Goal: Information Seeking & Learning: Learn about a topic

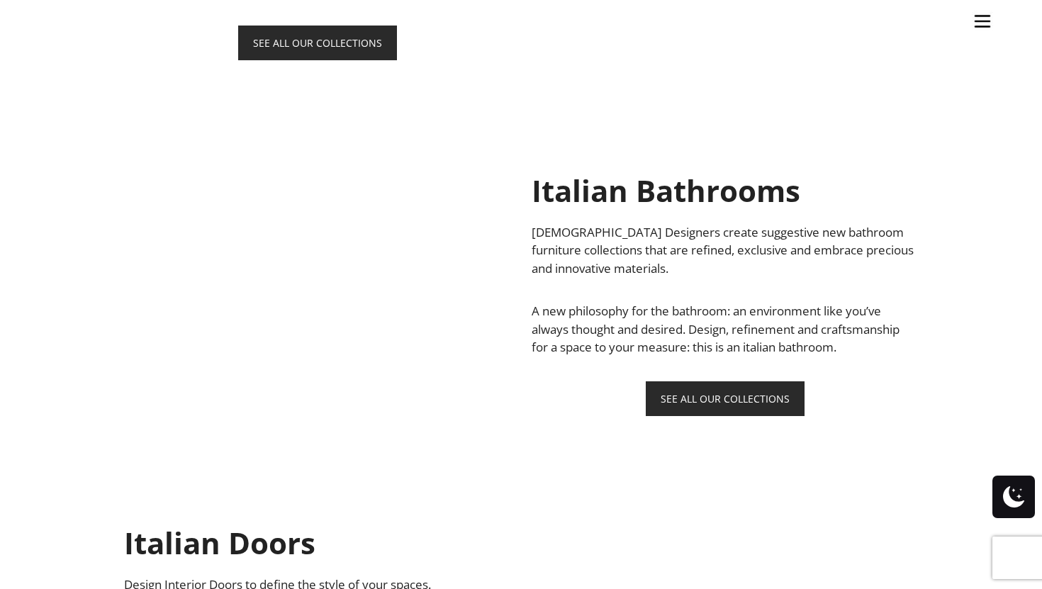
scroll to position [1193, 0]
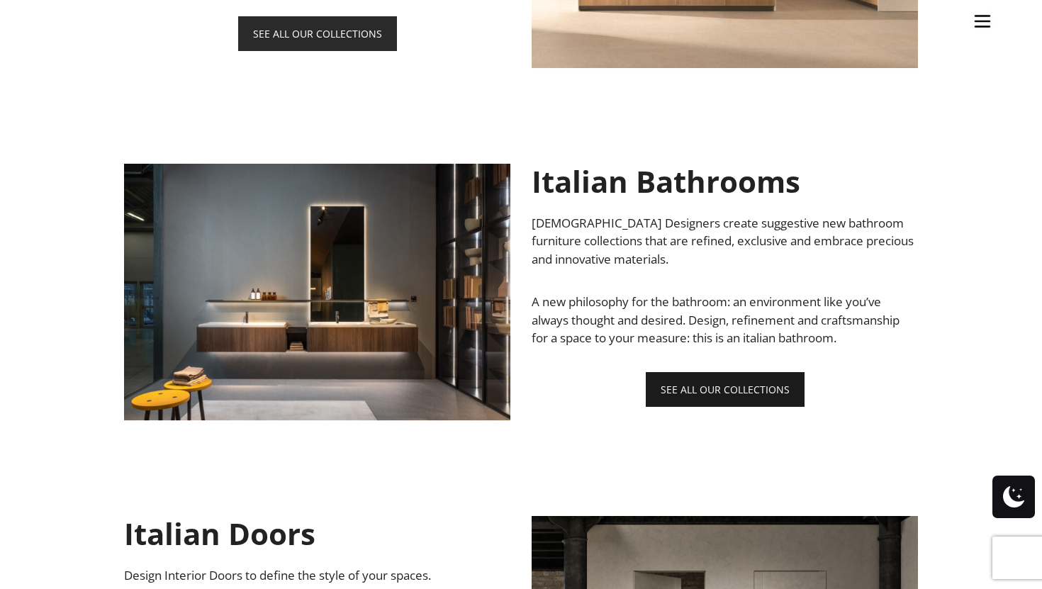
click at [709, 399] on link "SEE ALL OUR COLLECTIONS" at bounding box center [725, 389] width 159 height 35
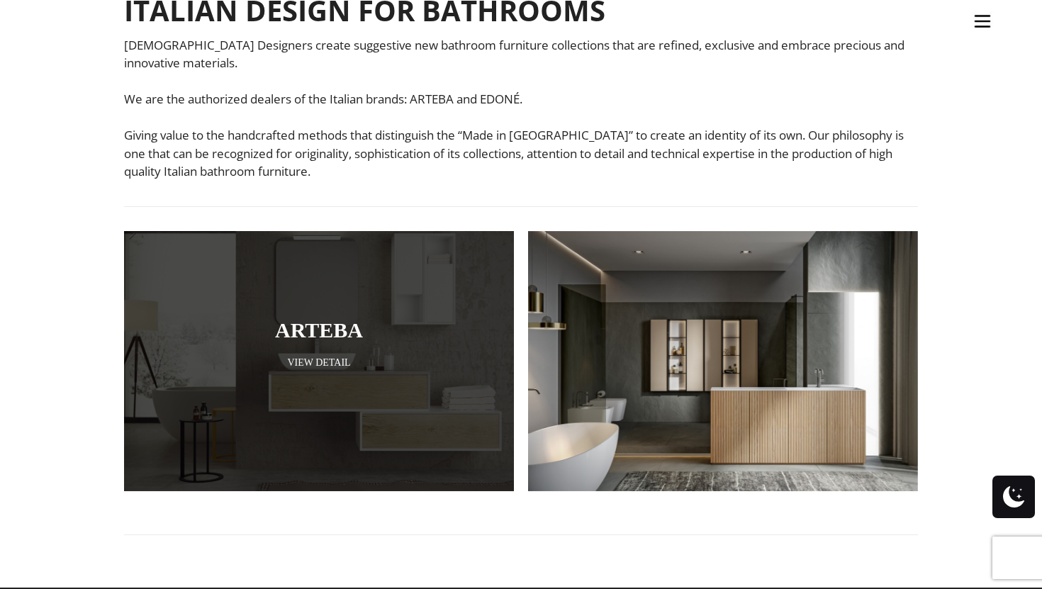
scroll to position [394, 0]
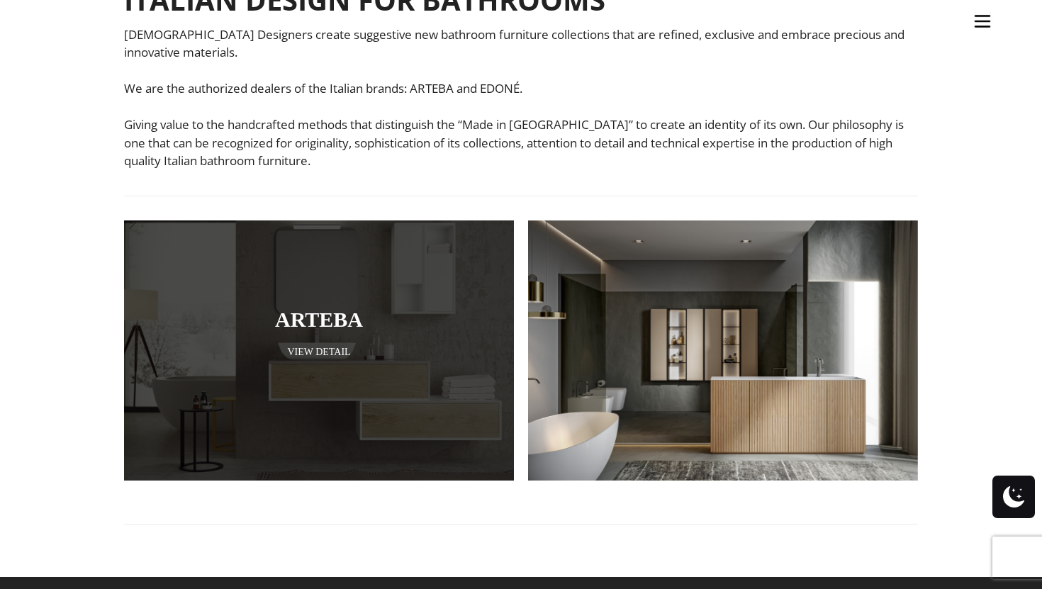
click at [316, 353] on link "View Detail" at bounding box center [319, 351] width 319 height 13
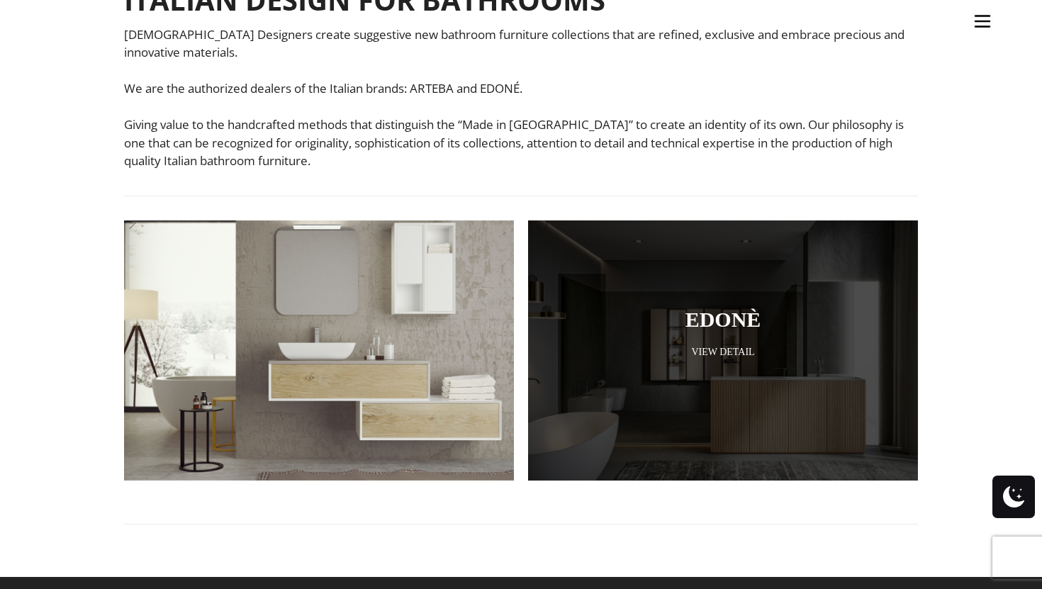
click at [641, 394] on div at bounding box center [723, 351] width 390 height 260
click at [724, 335] on div at bounding box center [723, 351] width 390 height 260
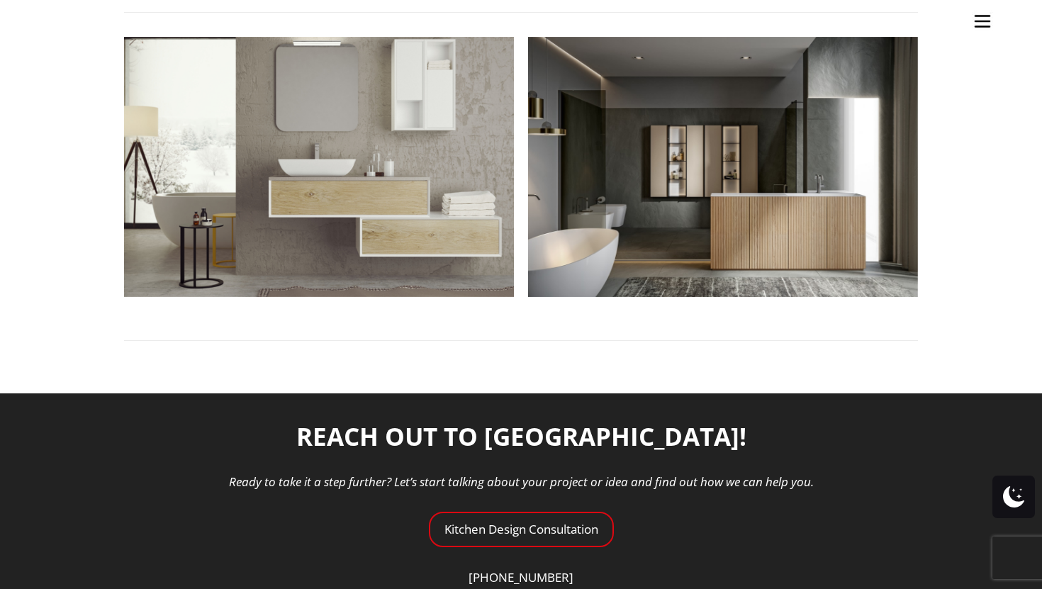
scroll to position [276, 0]
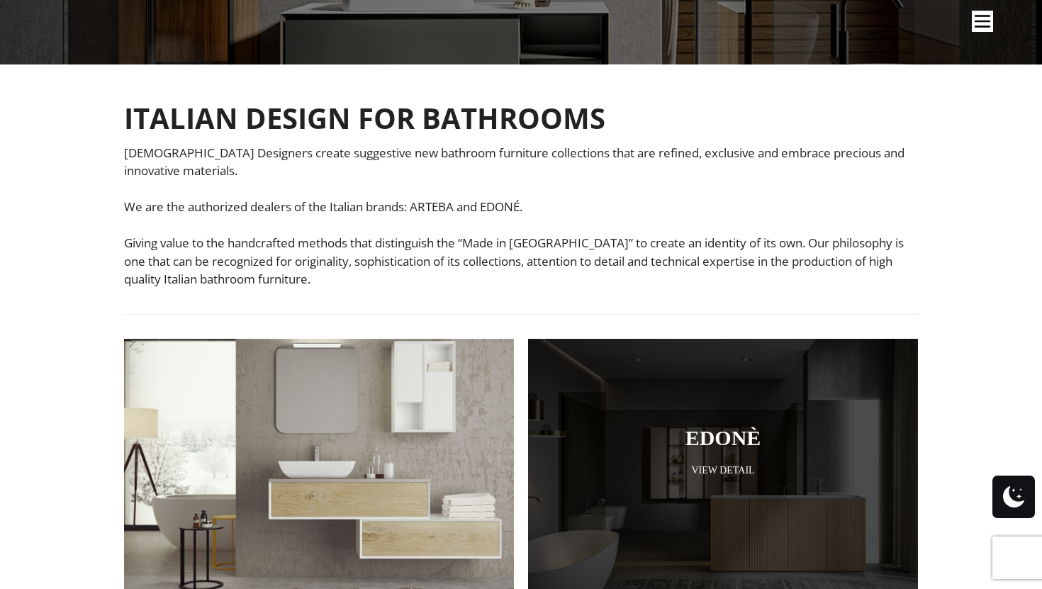
click at [718, 459] on div at bounding box center [723, 469] width 390 height 260
click at [720, 475] on link "View Detail" at bounding box center [723, 470] width 319 height 13
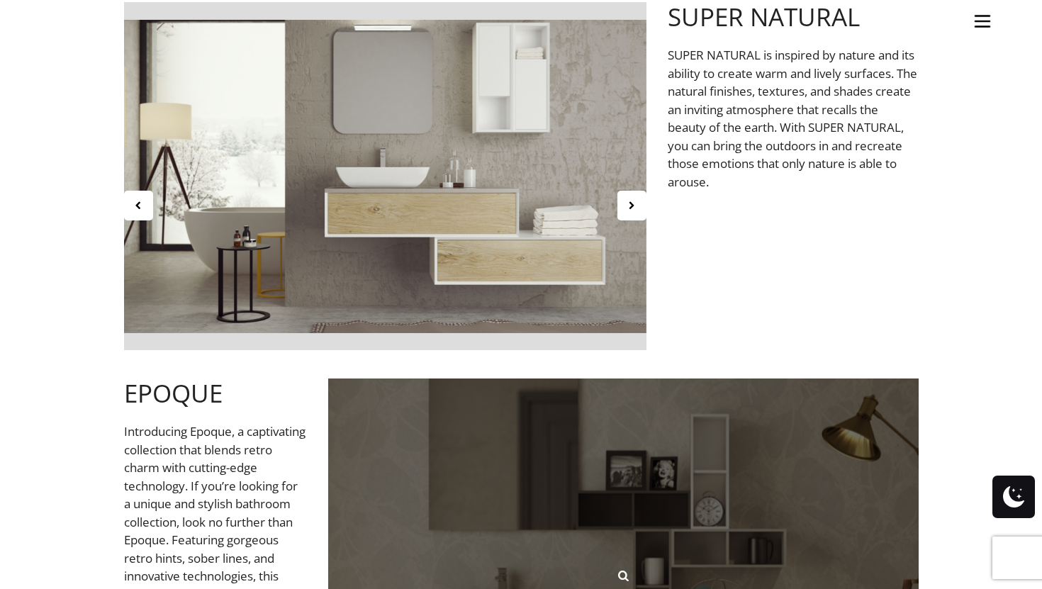
scroll to position [2109, 0]
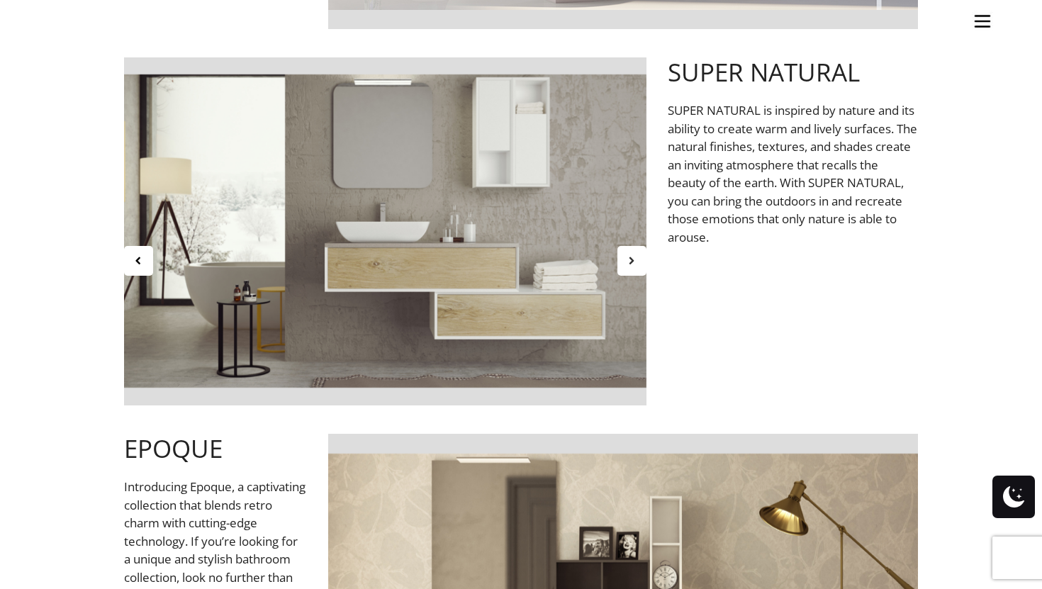
click at [637, 267] on div at bounding box center [632, 261] width 29 height 30
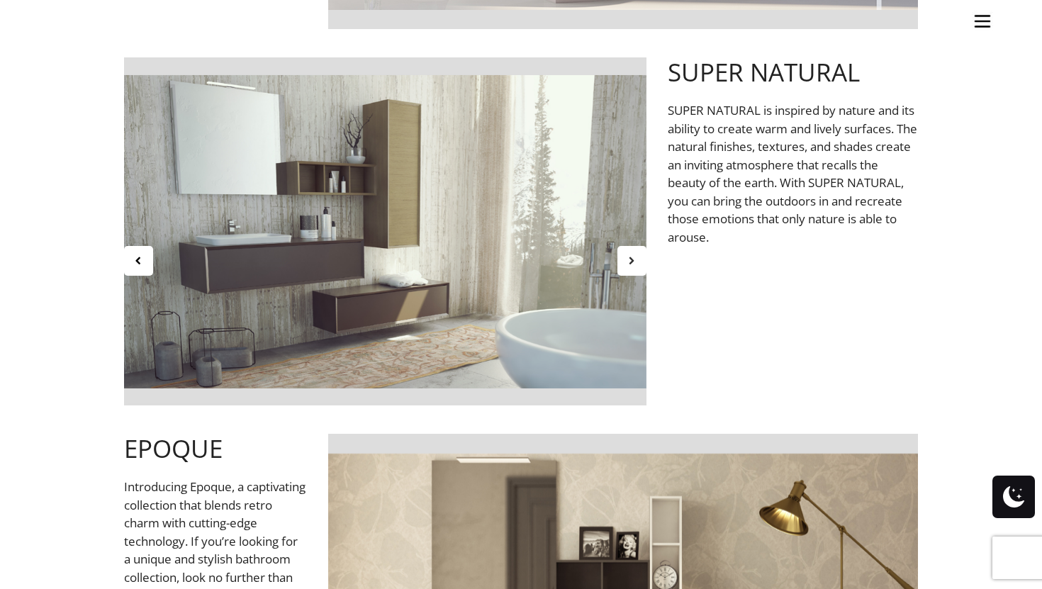
click at [637, 267] on div at bounding box center [632, 261] width 29 height 30
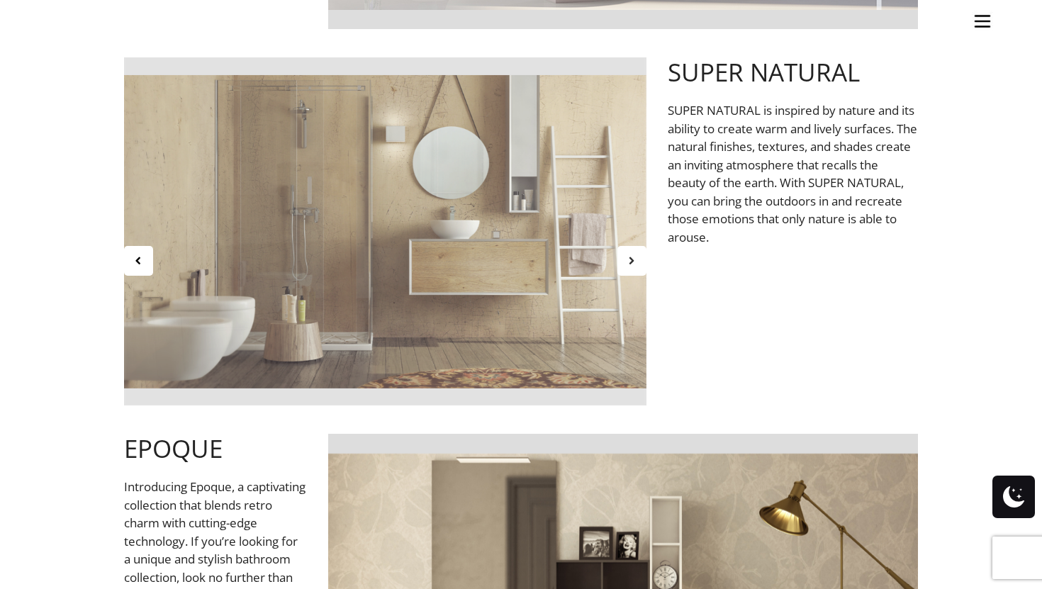
click at [637, 267] on div at bounding box center [632, 261] width 29 height 30
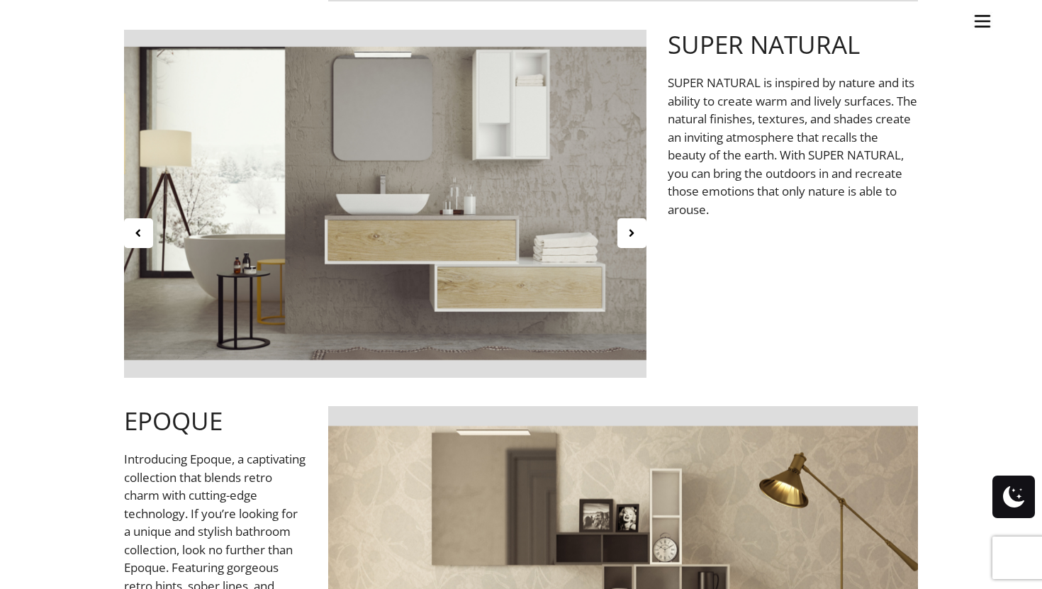
scroll to position [2159, 0]
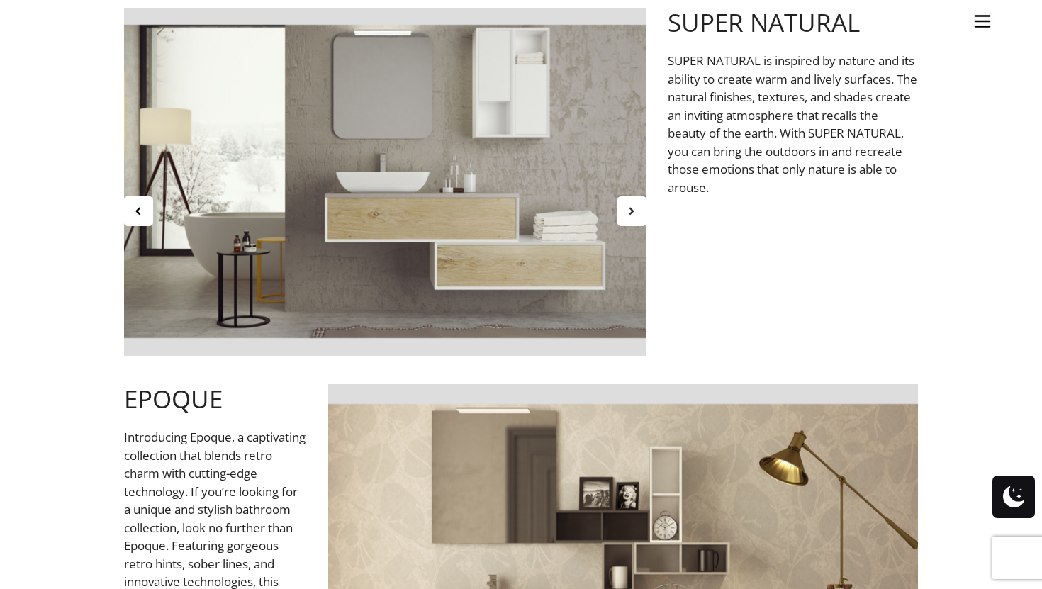
click at [629, 206] on icon at bounding box center [632, 211] width 12 height 12
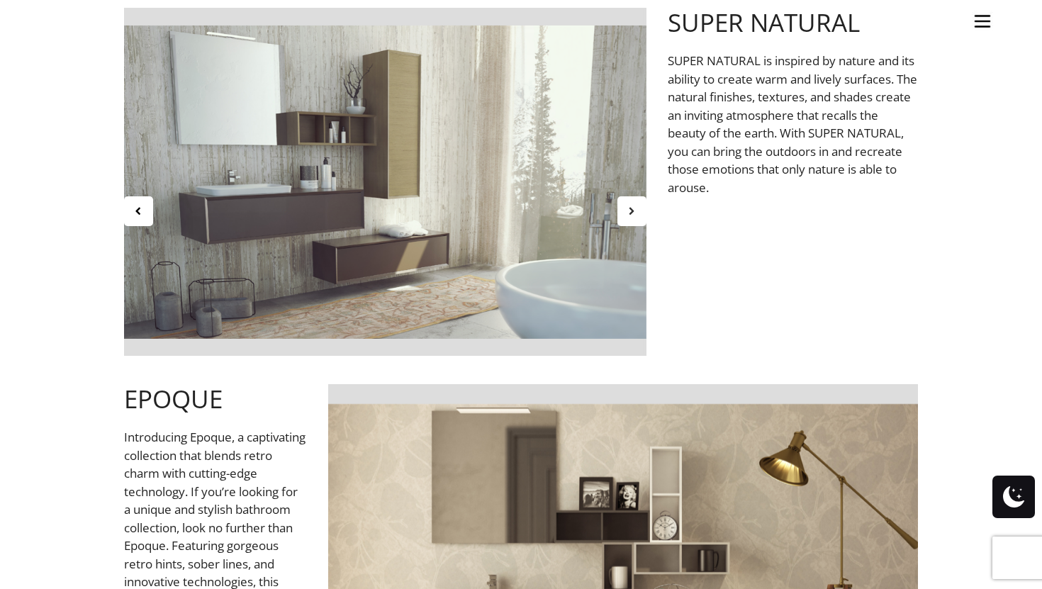
click at [629, 206] on icon at bounding box center [632, 211] width 12 height 12
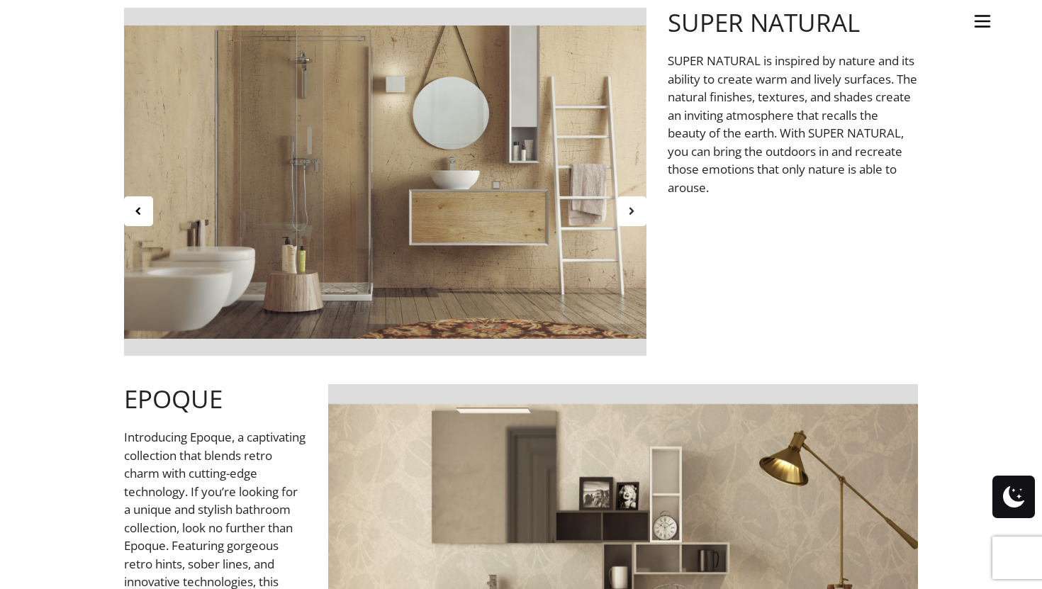
click at [629, 206] on icon at bounding box center [632, 211] width 12 height 12
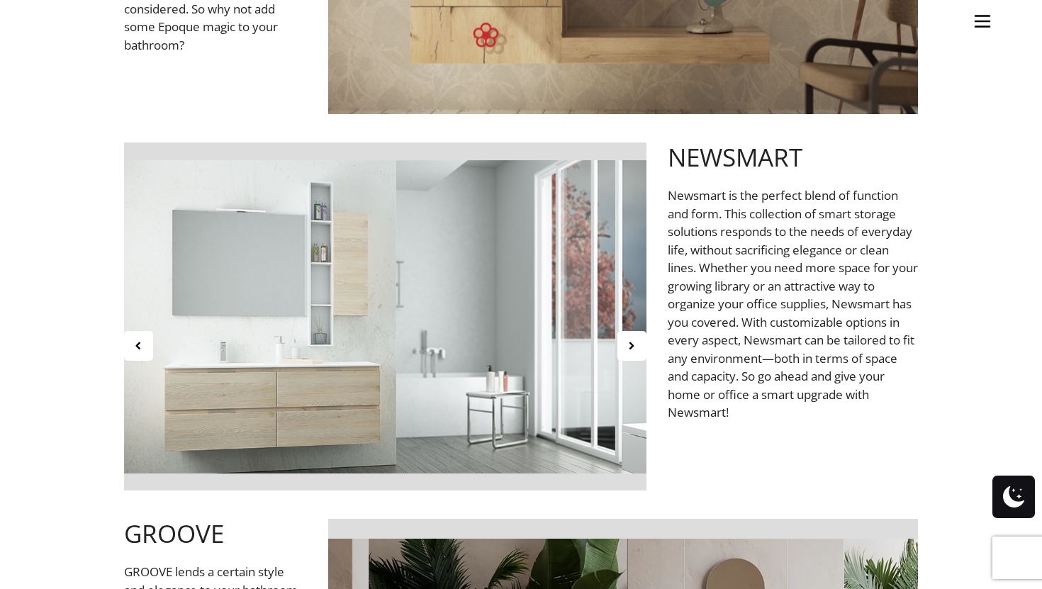
scroll to position [2844, 0]
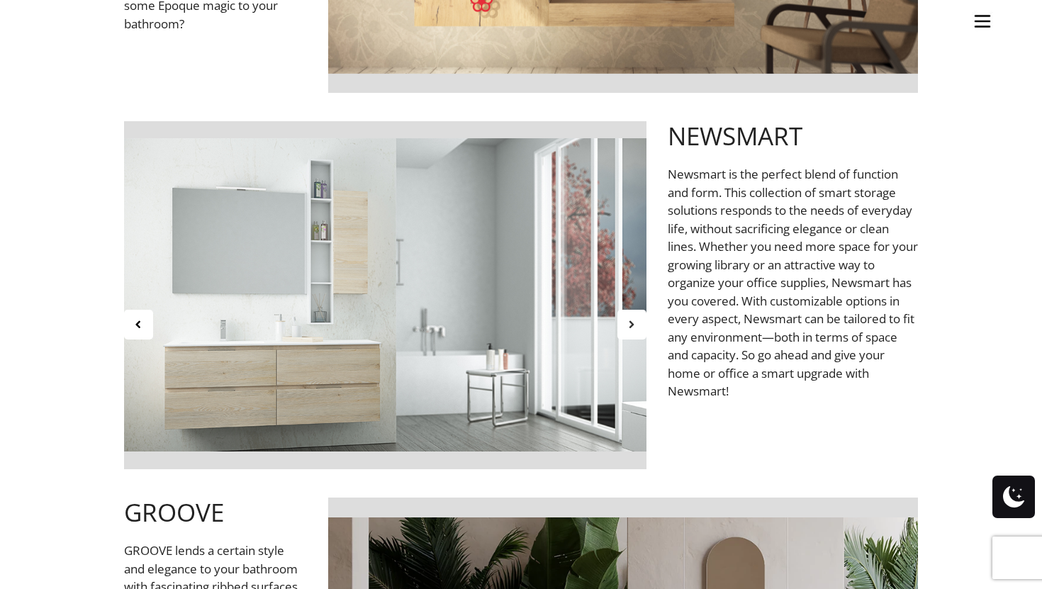
click at [630, 328] on icon at bounding box center [632, 324] width 12 height 12
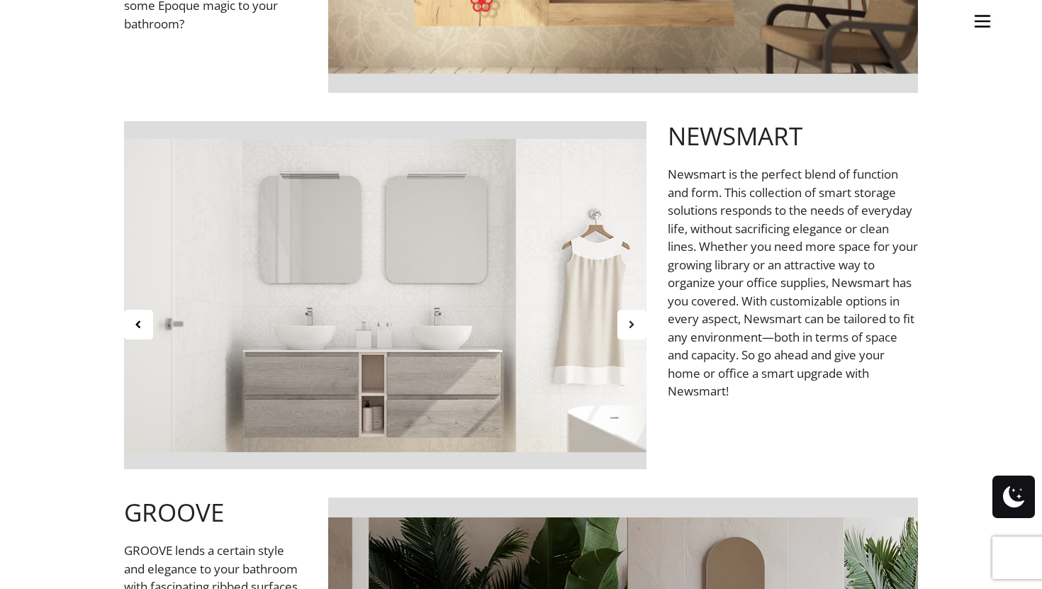
click at [630, 328] on icon at bounding box center [632, 324] width 12 height 12
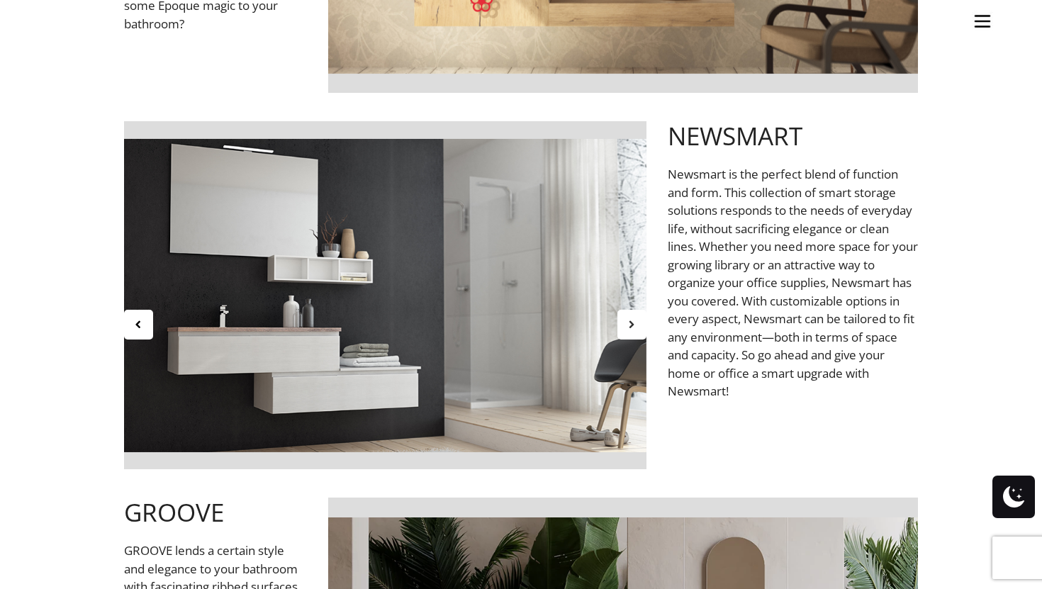
click at [630, 328] on icon at bounding box center [632, 324] width 12 height 12
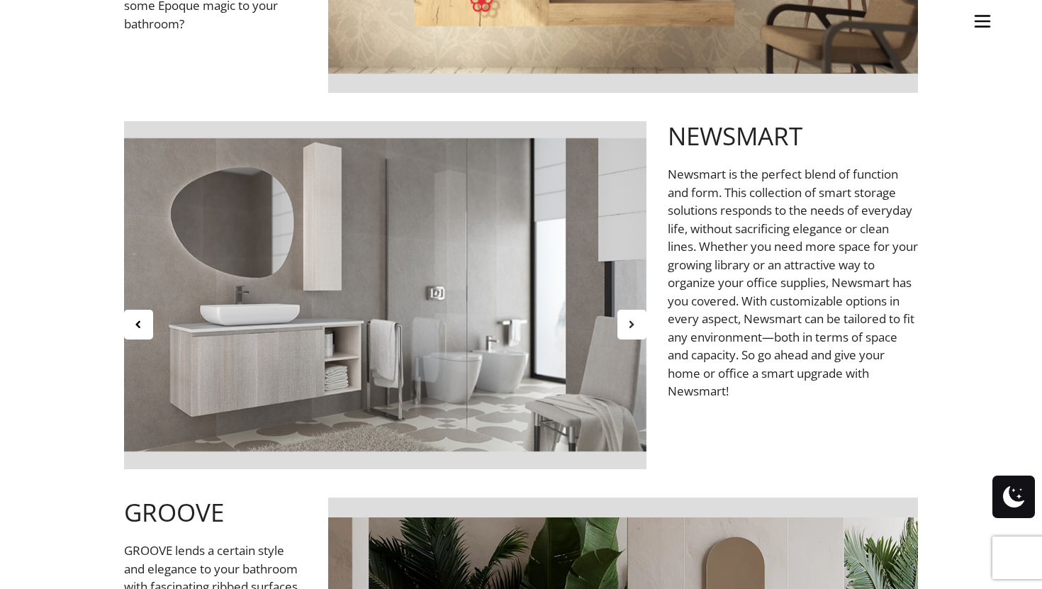
click at [628, 325] on icon at bounding box center [632, 324] width 12 height 12
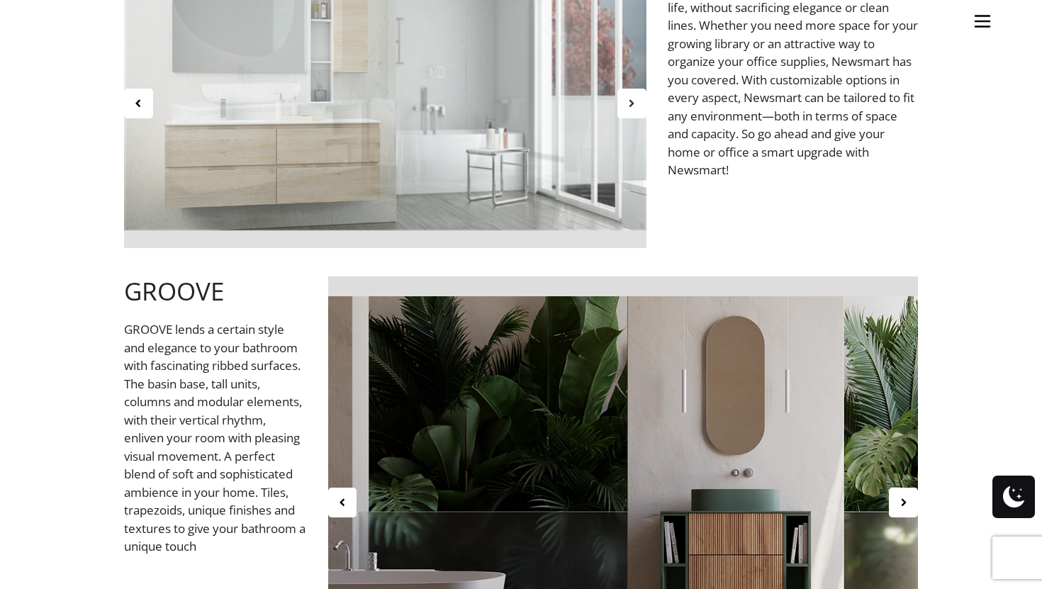
scroll to position [3252, 0]
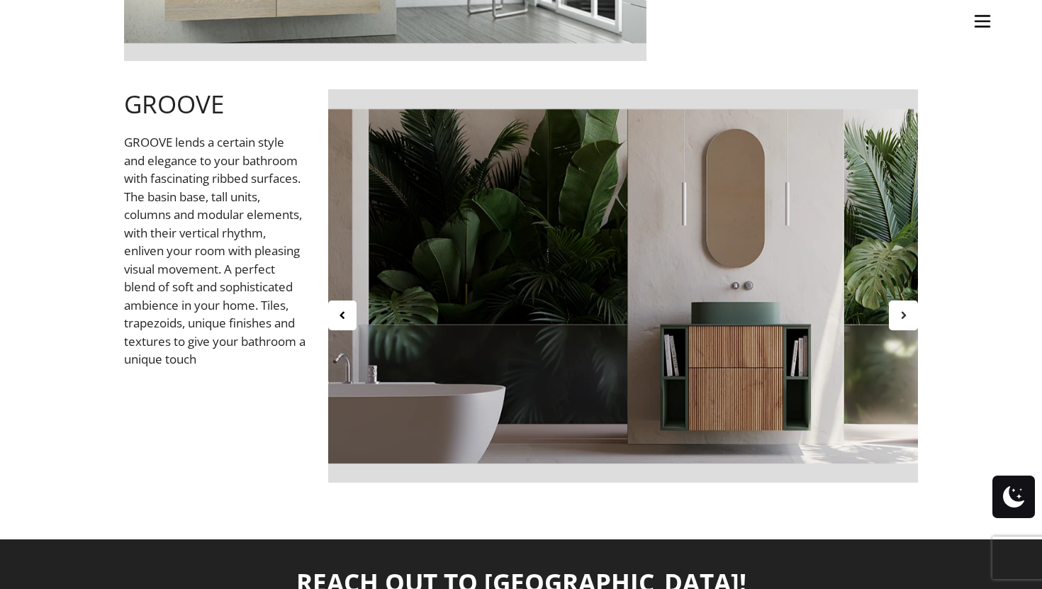
click at [905, 314] on icon at bounding box center [904, 315] width 12 height 12
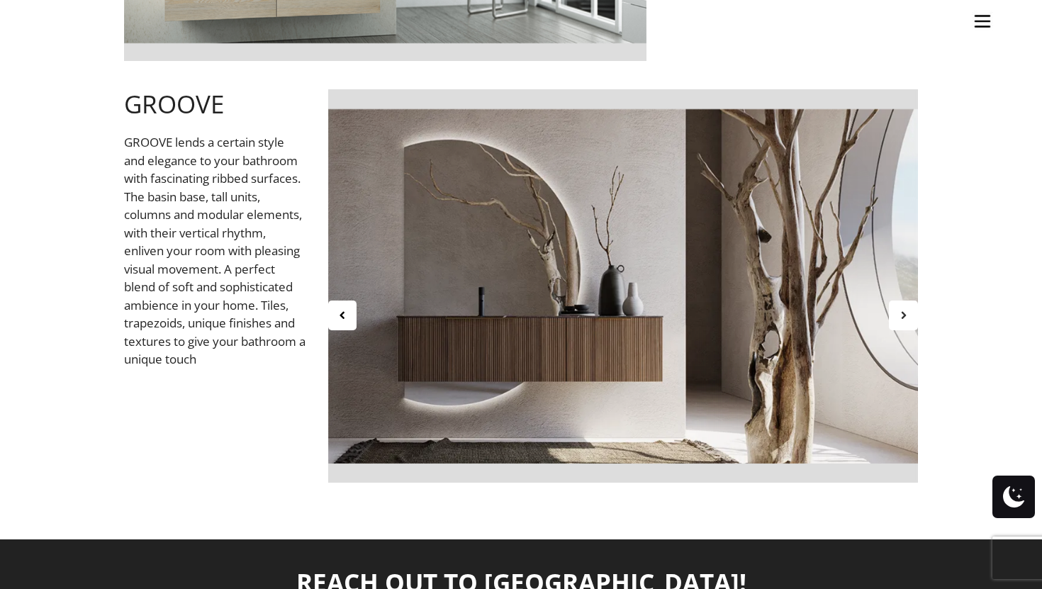
click at [905, 314] on icon at bounding box center [904, 315] width 12 height 12
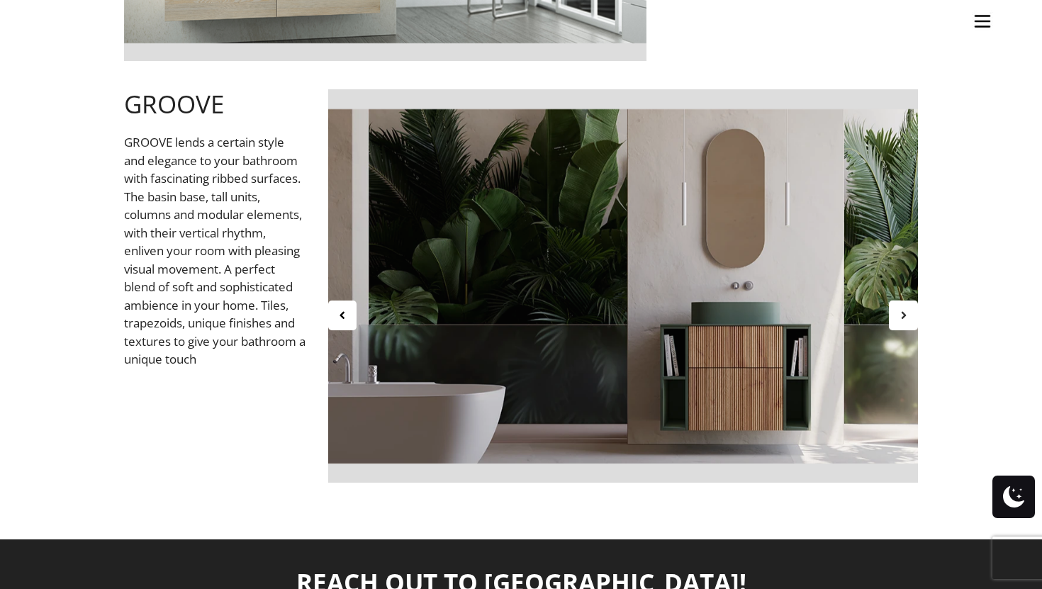
click at [905, 314] on icon at bounding box center [904, 315] width 12 height 12
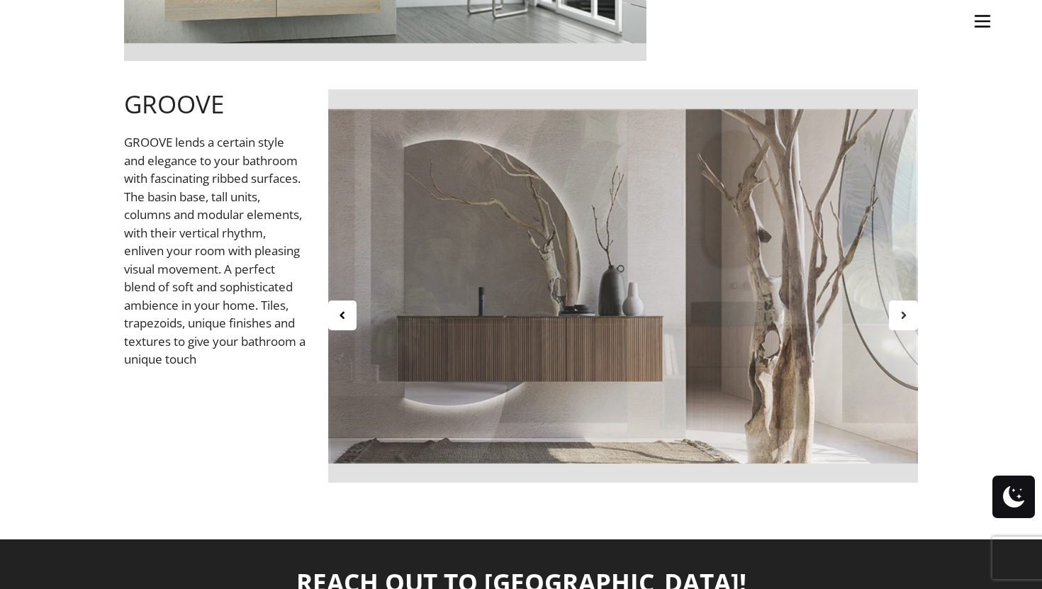
click at [905, 314] on icon at bounding box center [904, 315] width 12 height 12
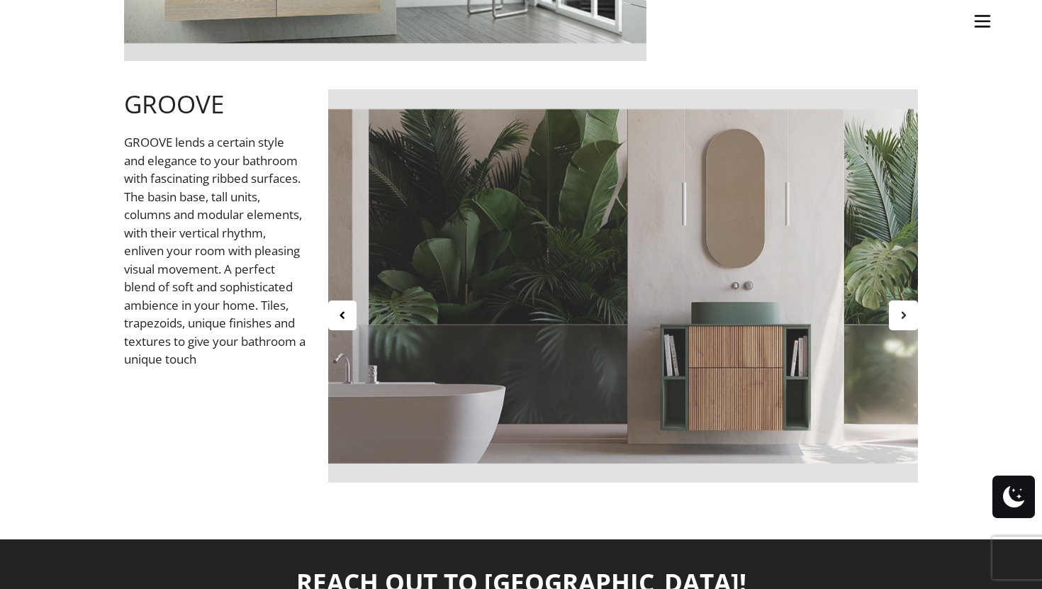
click at [905, 314] on icon at bounding box center [904, 315] width 12 height 12
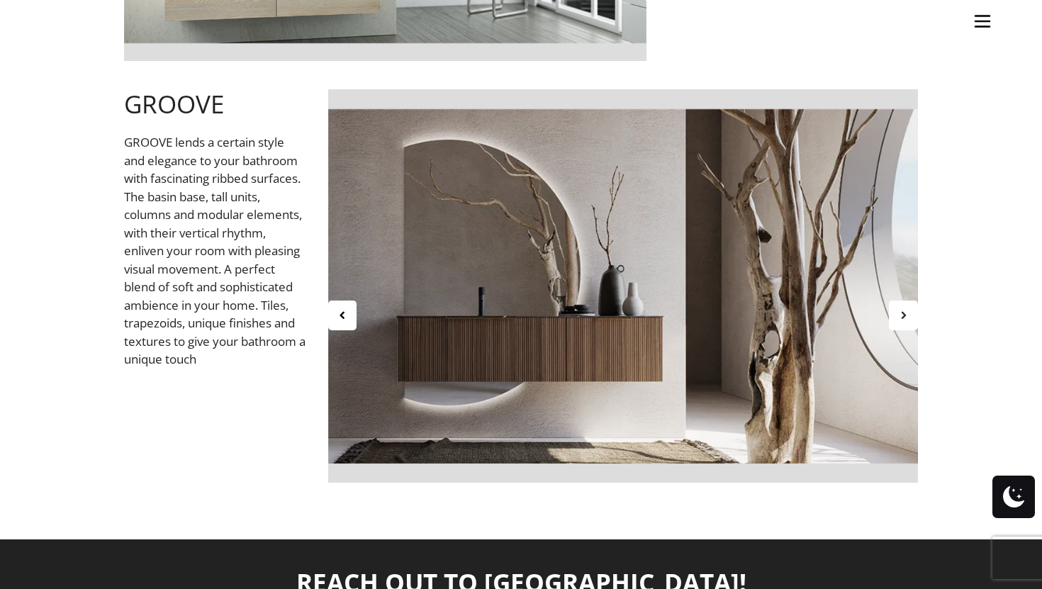
click at [905, 314] on icon at bounding box center [904, 315] width 12 height 12
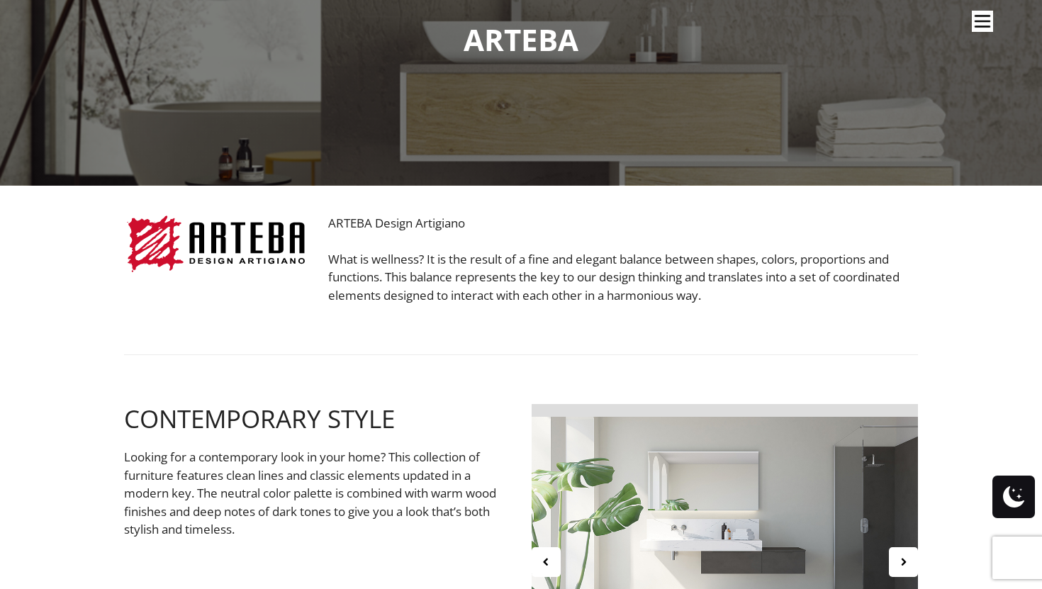
scroll to position [0, 0]
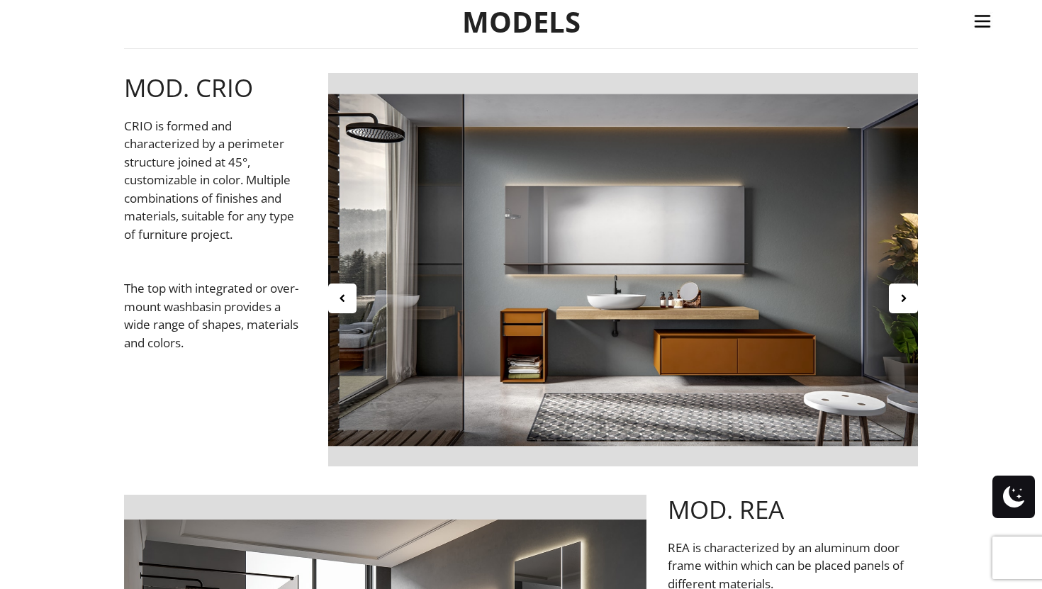
scroll to position [496, 0]
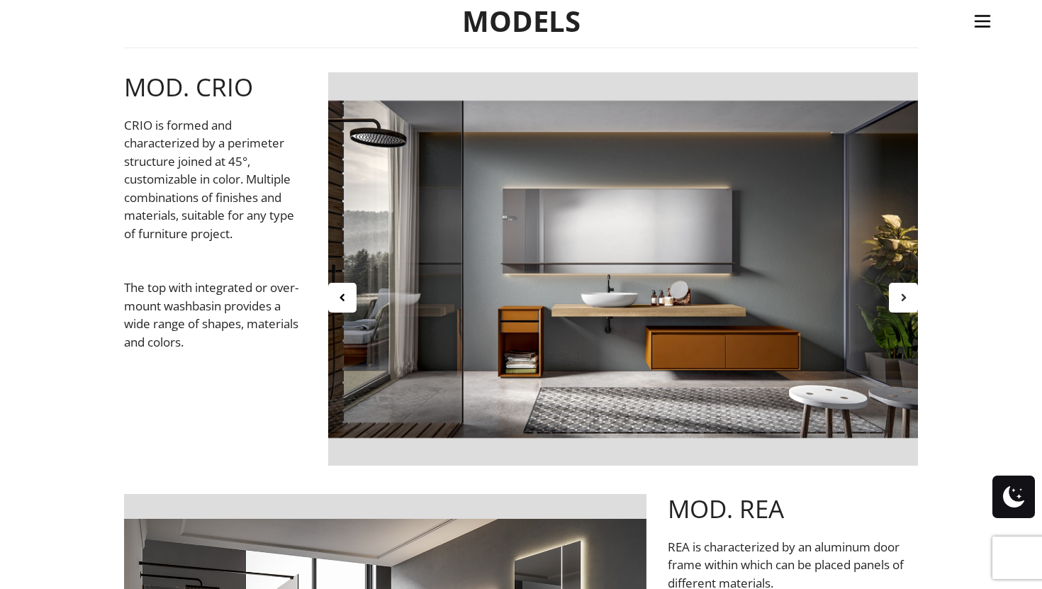
click at [904, 298] on icon at bounding box center [904, 297] width 12 height 12
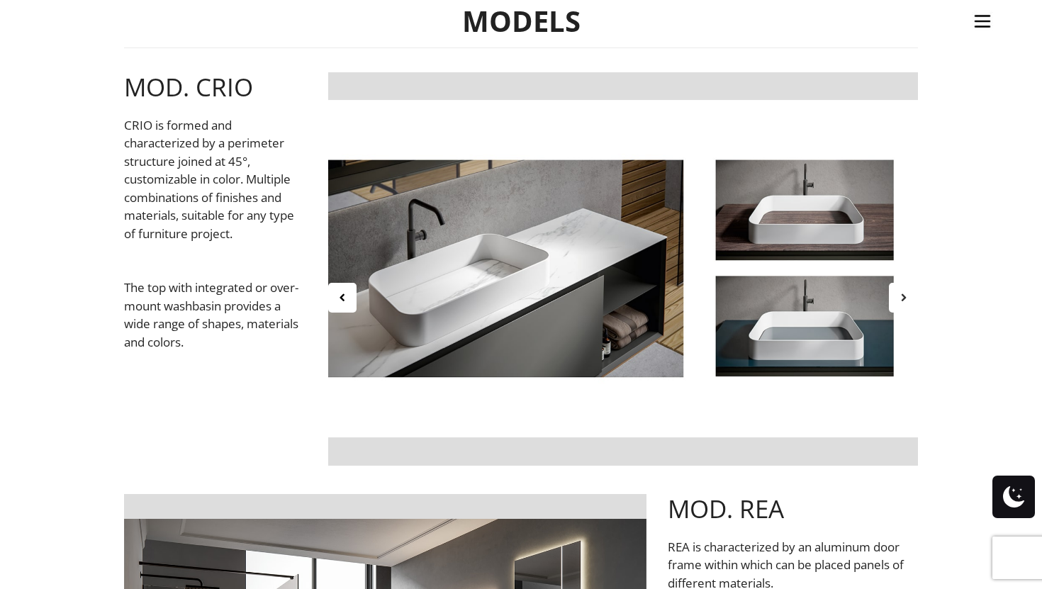
click at [904, 299] on icon at bounding box center [904, 297] width 12 height 12
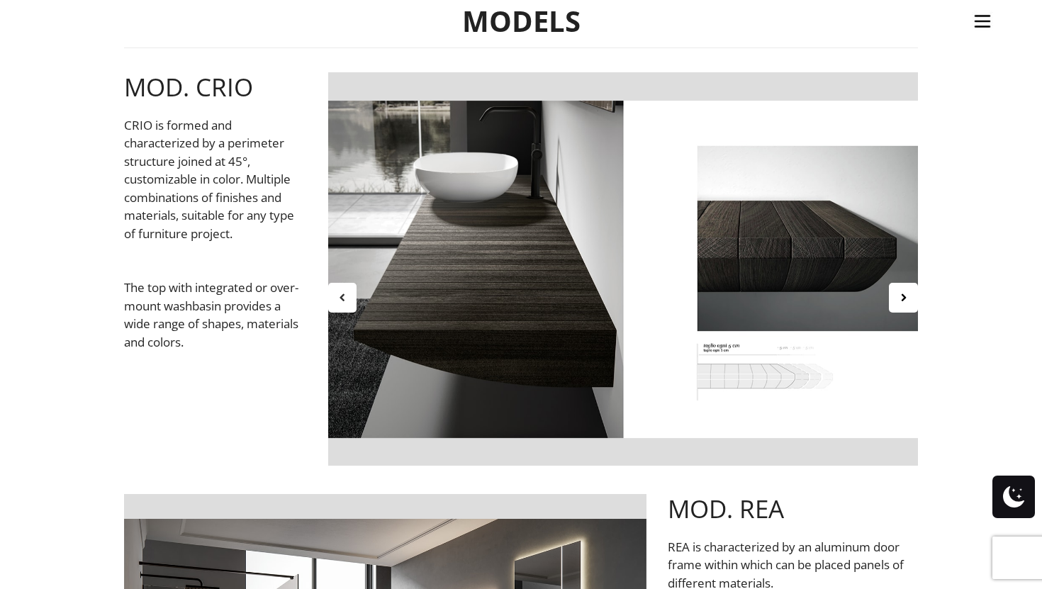
click at [342, 304] on div at bounding box center [342, 298] width 29 height 30
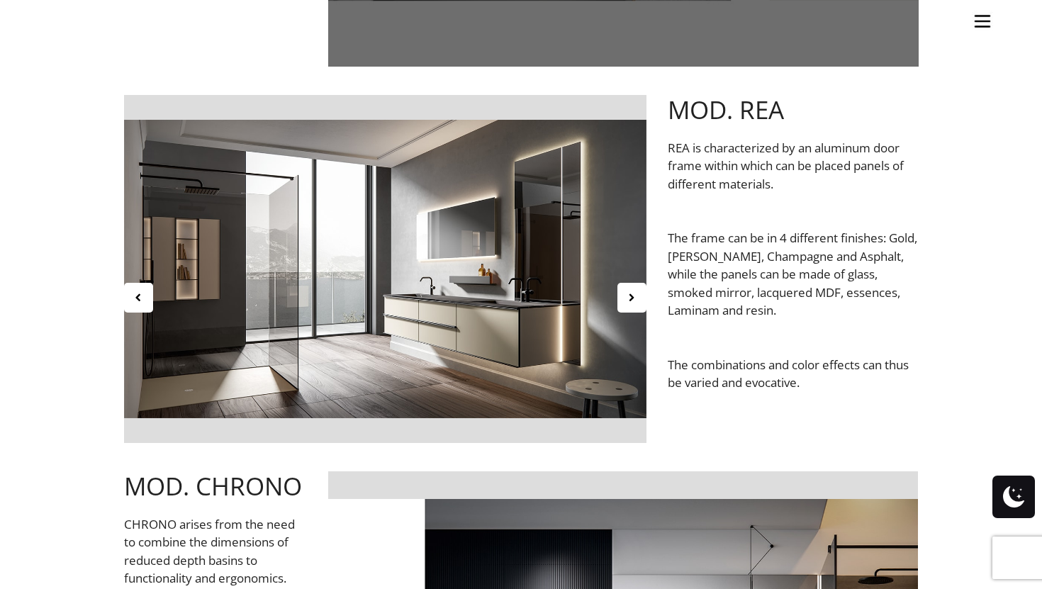
scroll to position [967, 0]
